Goal: Task Accomplishment & Management: Manage account settings

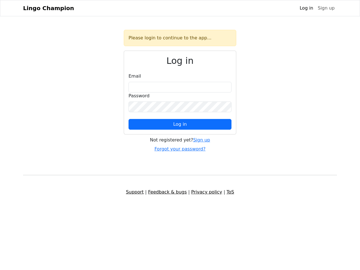
click at [180, 124] on span "Log in" at bounding box center [180, 124] width 14 height 5
